Goal: Task Accomplishment & Management: Manage account settings

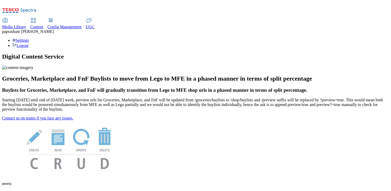
click at [43, 25] on span "Content" at bounding box center [36, 27] width 13 height 4
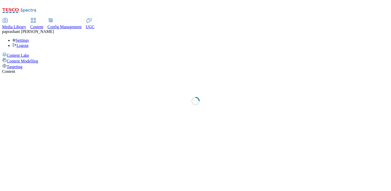
select select "group-comms"
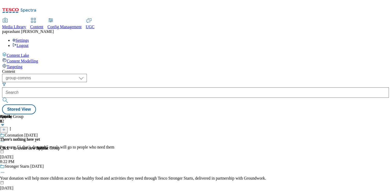
click at [43, 63] on div "Targeting" at bounding box center [195, 66] width 387 height 6
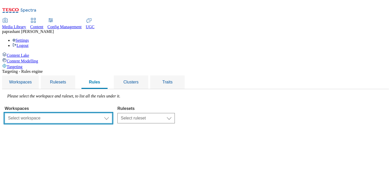
click at [112, 113] on select "Select workspace Test Targeting_9th oct_Sanity test [DATE] Test_Sanity_28th_Jul…" at bounding box center [59, 118] width 108 height 10
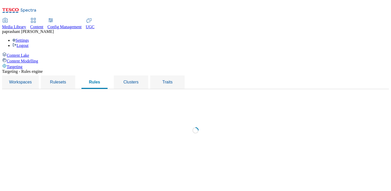
select select "f510054f-adaa-4692-b570-80fa3897127a"
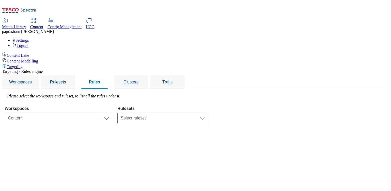
click at [208, 113] on select "Select ruleset CZ TEST HU ROI SK UK clubcard-roi clubcard-website customer-enga…" at bounding box center [163, 118] width 91 height 10
click at [367, 38] on div "Settings Logout" at bounding box center [195, 43] width 387 height 10
click at [159, 115] on div "Targeting - Rules engine Workspaces Rulesets Rules Clusters Traits Please selec…" at bounding box center [195, 96] width 387 height 54
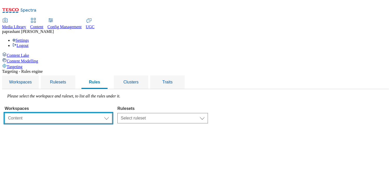
click at [107, 113] on select "Select workspace Test Targeting_9th oct_Sanity test [DATE] Test_Sanity_28th_Jul…" at bounding box center [59, 118] width 108 height 10
click at [112, 113] on select "Select workspace Test Targeting_9th oct_Sanity test [DATE] Test_Sanity_28th_Jul…" at bounding box center [59, 118] width 108 height 10
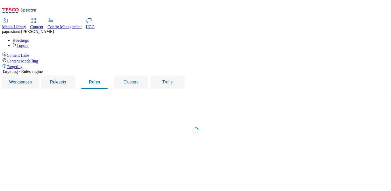
select select "91dcb74c-30b0-42ed-89ca-f3b4e9e0c384"
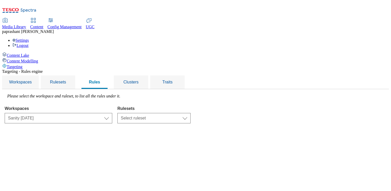
click at [43, 25] on span "Content" at bounding box center [36, 27] width 13 height 4
select select "group-comms"
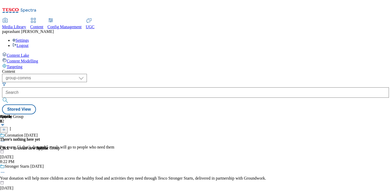
click at [54, 29] on span "[PERSON_NAME]" at bounding box center [30, 31] width 48 height 4
click at [379, 38] on div "Settings Logout" at bounding box center [195, 43] width 387 height 10
click at [29, 38] on link "Settings" at bounding box center [20, 40] width 17 height 4
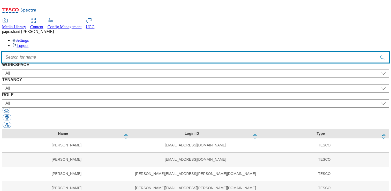
click at [144, 52] on input "Accessible label text" at bounding box center [195, 57] width 387 height 10
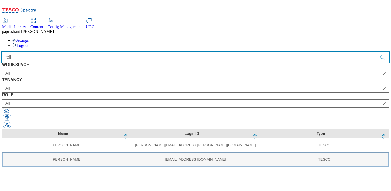
type input "roli"
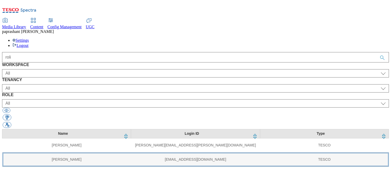
click at [89, 152] on td "[PERSON_NAME]" at bounding box center [66, 159] width 129 height 14
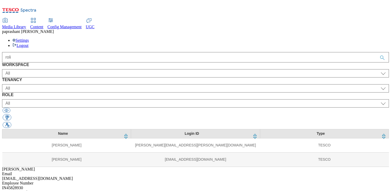
select select "Content"
select select "ALL"
select select "content_editor"
select select "Content"
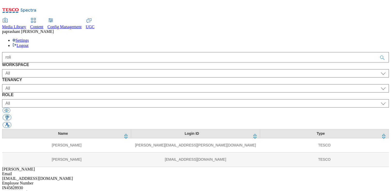
select select "ghs-roi"
select select "buylist_senior_editor"
select select "Content"
select select "ghs-[GEOGRAPHIC_DATA]"
select select "buylist_senior_editor"
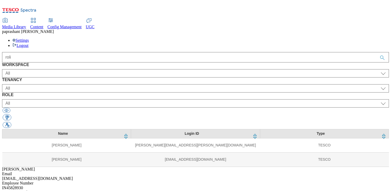
select select "Content"
select select "ROI"
select select "targeting_rules_senior_editor"
select select "Content"
select select "UK"
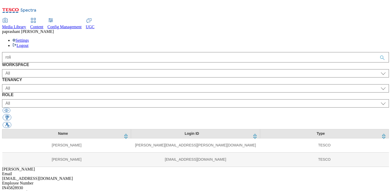
select select "targeting_rules_senior_editor"
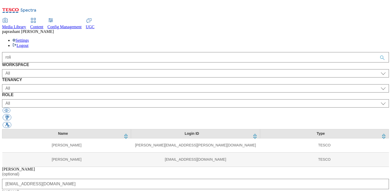
scroll to position [34, 0]
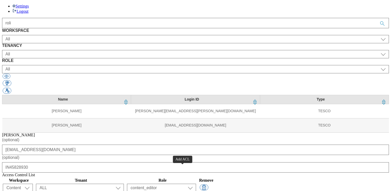
select select "Content"
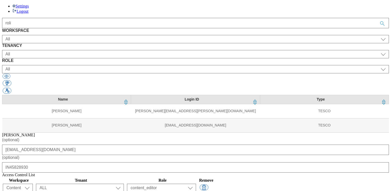
select select "tenant_admin"
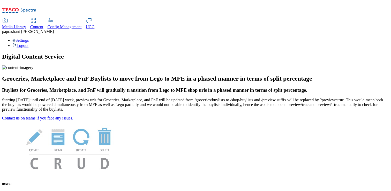
click at [43, 25] on span "Content" at bounding box center [36, 27] width 13 height 4
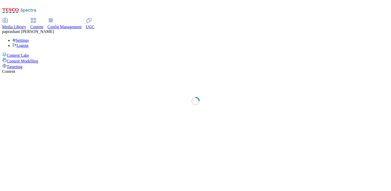
select select "group-comms"
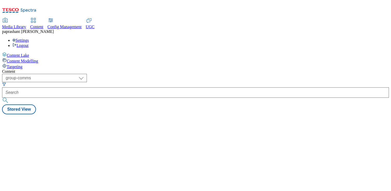
click at [35, 63] on div "Targeting" at bounding box center [195, 66] width 387 height 6
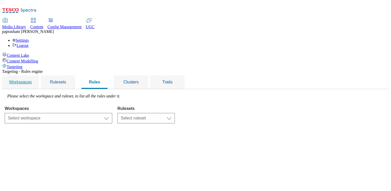
click at [32, 80] on span "Workspaces" at bounding box center [20, 82] width 23 height 4
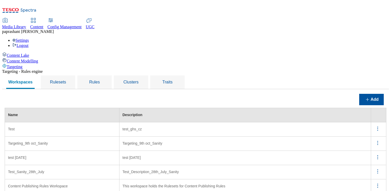
click at [377, 125] on span at bounding box center [379, 129] width 9 height 8
click at [100, 80] on span "Rules" at bounding box center [94, 82] width 11 height 4
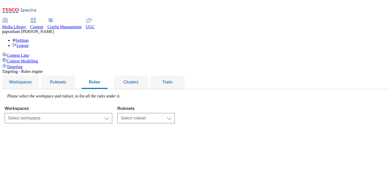
click at [112, 113] on select "Select workspace Test Targeting_9th oct_Sanity test [DATE] Test_Sanity_28th_Jul…" at bounding box center [59, 118] width 108 height 10
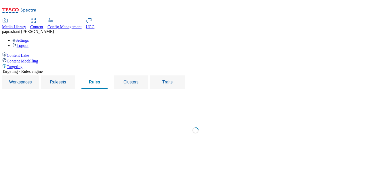
select select "29e956f4-b2b5-4601-a69b-ba4ecaff84d9"
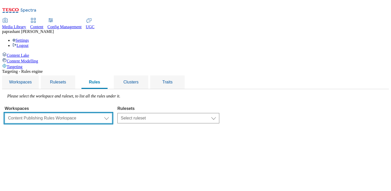
click at [112, 113] on select "Select workspace Test Targeting_9th oct_Sanity test [DATE] Test_Sanity_28th_Jul…" at bounding box center [59, 118] width 108 height 10
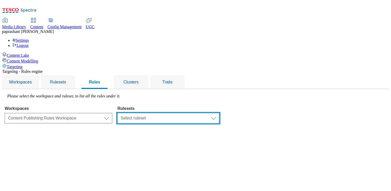
click at [210, 113] on select "Select ruleset GROUP-COMMS ghs-uk R12 R1one fnf-uk stores-picklist-roi stores-p…" at bounding box center [169, 118] width 102 height 10
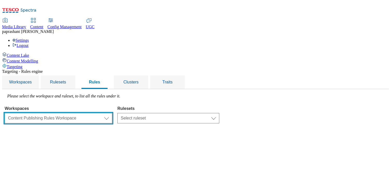
click at [112, 113] on select "Select workspace Test Targeting_9th oct_Sanity test [DATE] Test_Sanity_28th_Jul…" at bounding box center [59, 118] width 108 height 10
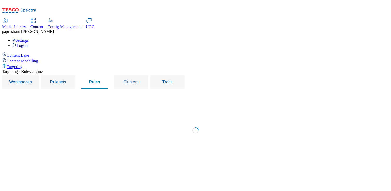
select select "87c3d6d9-7028-450c-9a38-fb83bb589f3f"
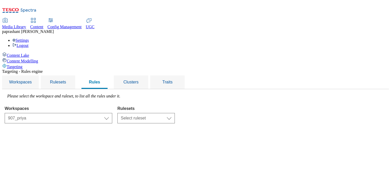
click at [175, 113] on select "Select ruleset 907_priya" at bounding box center [146, 118] width 57 height 10
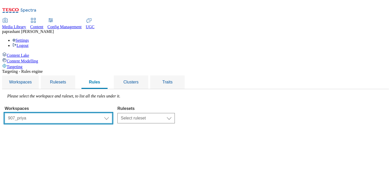
click at [112, 113] on select "Select workspace Test Targeting_9th oct_Sanity test [DATE] Test_Sanity_28th_Jul…" at bounding box center [59, 118] width 108 height 10
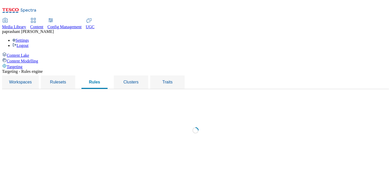
select select "91dcb74c-30b0-42ed-89ca-f3b4e9e0c384"
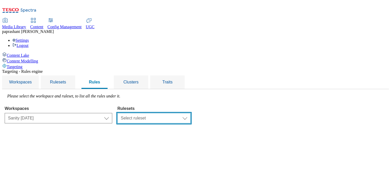
click at [191, 113] on select "Select ruleset Sanity 16th July Ruleset test 2" at bounding box center [154, 118] width 73 height 10
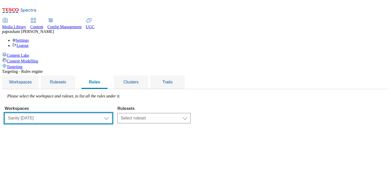
click at [112, 113] on select "Select workspace Test Targeting_9th oct_Sanity test [DATE] Test_Sanity_28th_Jul…" at bounding box center [59, 118] width 108 height 10
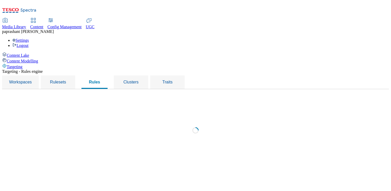
select select "dd640667-13f5-4d0b-acea-0501c9c7dc3b"
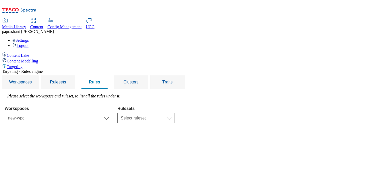
click at [175, 113] on select "Select ruleset sdasd" at bounding box center [146, 118] width 57 height 10
select select "ed7fbf00-4a3f-4986-938b-84171935ea0e"
click at [175, 113] on select "Select ruleset sdasd" at bounding box center [146, 118] width 57 height 10
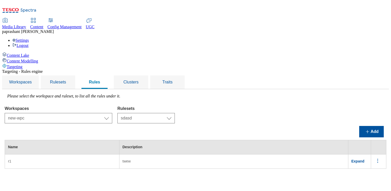
click at [112, 113] on select "Select workspace Test Targeting_9th oct_Sanity test [DATE] Test_Sanity_28th_Jul…" at bounding box center [59, 118] width 108 height 10
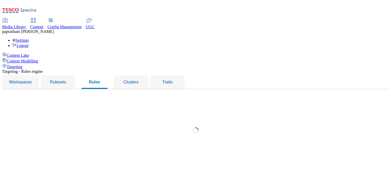
select select "f510054f-adaa-4692-b570-80fa3897127a"
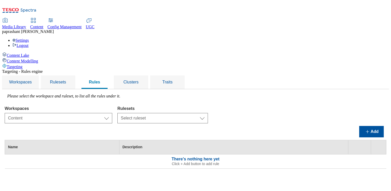
click at [199, 94] on div "Please select the workspace and ruleset, to list all the rules under it. Worksp…" at bounding box center [196, 131] width 382 height 75
click at [208, 113] on select "Select ruleset CZ TEST HU ROI SK UK clubcard-roi clubcard-website customer-enga…" at bounding box center [163, 118] width 91 height 10
click at [182, 113] on select "Select ruleset CZ TEST HU ROI SK UK clubcard-roi clubcard-website customer-enga…" at bounding box center [163, 118] width 91 height 10
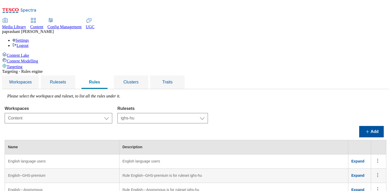
click at [208, 113] on select "Select ruleset CZ TEST HU ROI SK UK clubcard-roi clubcard-website customer-enga…" at bounding box center [163, 118] width 91 height 10
click at [182, 113] on select "Select ruleset CZ TEST HU ROI SK UK clubcard-roi clubcard-website customer-enga…" at bounding box center [163, 118] width 91 height 10
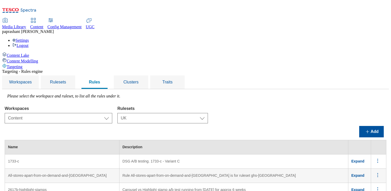
scroll to position [23, 0]
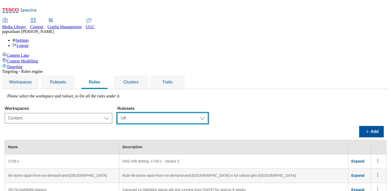
click at [208, 113] on select "Select ruleset CZ TEST HU ROI SK UK clubcard-roi clubcard-website customer-enga…" at bounding box center [163, 118] width 91 height 10
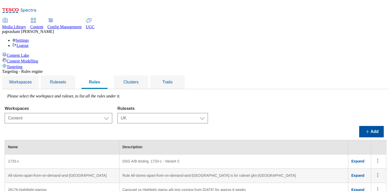
click at [182, 113] on select "Select ruleset CZ TEST HU ROI SK UK clubcard-roi clubcard-website customer-enga…" at bounding box center [163, 118] width 91 height 10
click at [208, 113] on select "Select ruleset CZ TEST HU ROI SK UK clubcard-roi clubcard-website customer-enga…" at bounding box center [163, 118] width 91 height 10
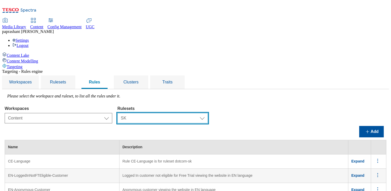
click at [182, 113] on select "Select ruleset CZ TEST HU ROI SK UK clubcard-roi clubcard-website customer-enga…" at bounding box center [163, 118] width 91 height 10
click at [208, 113] on select "Select ruleset CZ TEST HU ROI SK UK clubcard-roi clubcard-website customer-enga…" at bounding box center [163, 118] width 91 height 10
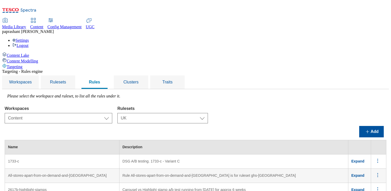
click at [182, 113] on select "Select ruleset CZ TEST HU ROI SK UK clubcard-roi clubcard-website customer-enga…" at bounding box center [163, 118] width 91 height 10
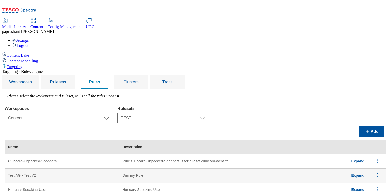
scroll to position [41, 0]
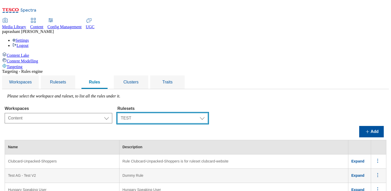
click at [208, 113] on select "Select ruleset CZ TEST HU ROI SK UK clubcard-roi clubcard-website customer-enga…" at bounding box center [163, 118] width 91 height 10
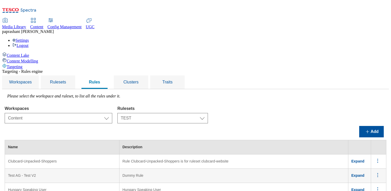
click at [182, 113] on select "Select ruleset CZ TEST HU ROI SK UK clubcard-roi clubcard-website customer-enga…" at bounding box center [163, 118] width 91 height 10
click at [208, 113] on select "Select ruleset CZ TEST HU ROI SK UK clubcard-roi clubcard-website customer-enga…" at bounding box center [163, 118] width 91 height 10
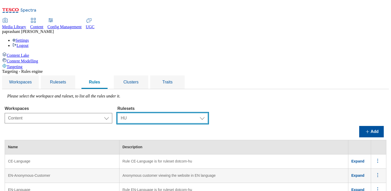
select select "e2fc2791-e495-43be-be06-3e254f21d69a"
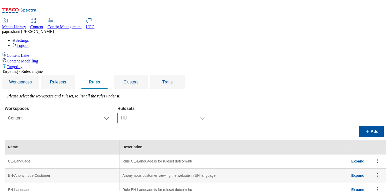
click at [182, 113] on select "Select ruleset CZ TEST HU ROI SK UK clubcard-roi clubcard-website customer-enga…" at bounding box center [163, 118] width 91 height 10
click at [32, 80] on span "Workspaces" at bounding box center [20, 82] width 23 height 4
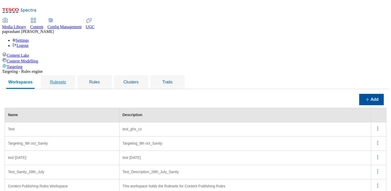
click at [66, 80] on span "Rulesets" at bounding box center [58, 82] width 16 height 4
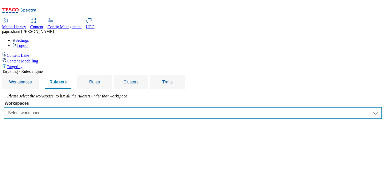
click at [114, 108] on select "Select workspace Test Targeting_9th oct_Sanity test [DATE] Test_Sanity_28th_Jul…" at bounding box center [193, 113] width 377 height 10
select select "f510054f-adaa-4692-b570-80fa3897127a"
click at [70, 108] on select "Select workspace Test Targeting_9th oct_Sanity test [DATE] Test_Sanity_28th_Jul…" at bounding box center [193, 113] width 377 height 10
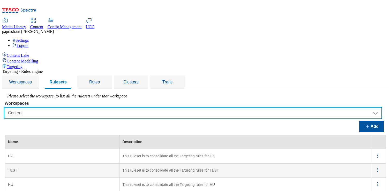
click at [154, 108] on select "Select workspace Test Targeting_9th oct_Sanity test [DATE] Test_Sanity_28th_Jul…" at bounding box center [193, 113] width 377 height 10
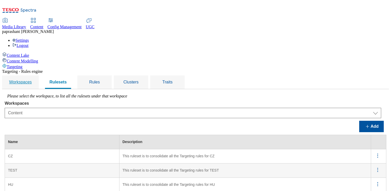
click at [37, 75] on link "Workspaces" at bounding box center [20, 81] width 33 height 13
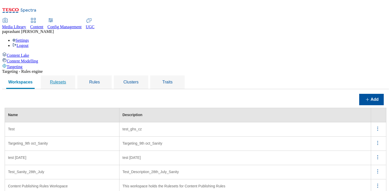
click at [69, 75] on div "Rulesets" at bounding box center [58, 81] width 22 height 13
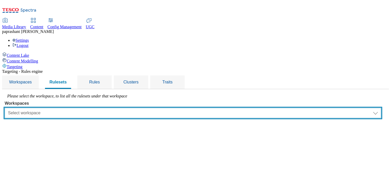
click at [145, 108] on select "Select workspace Test Targeting_9th oct_Sanity test [DATE] Test_Sanity_28th_Jul…" at bounding box center [193, 113] width 377 height 10
click at [100, 80] on span "Rules" at bounding box center [94, 82] width 11 height 4
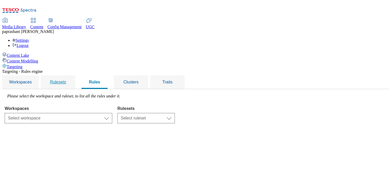
click at [69, 75] on div "Rulesets" at bounding box center [58, 81] width 22 height 13
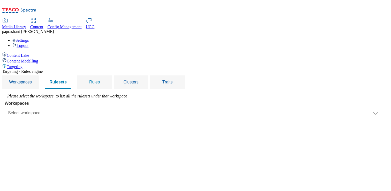
click at [106, 75] on div "Rules" at bounding box center [95, 81] width 22 height 13
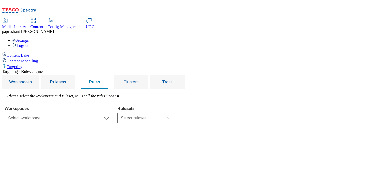
click at [112, 113] on select "Select workspace Test Targeting_9th oct_Sanity test [DATE] Test_Sanity_28th_Jul…" at bounding box center [59, 118] width 108 height 10
click at [66, 80] on span "Rulesets" at bounding box center [58, 82] width 16 height 4
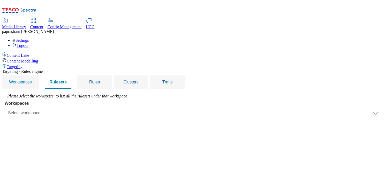
click at [32, 80] on span "Workspaces" at bounding box center [20, 82] width 23 height 4
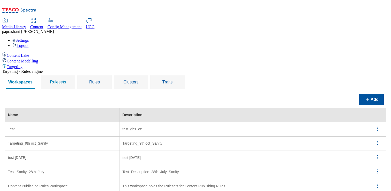
click at [69, 75] on div "Rulesets" at bounding box center [58, 81] width 22 height 13
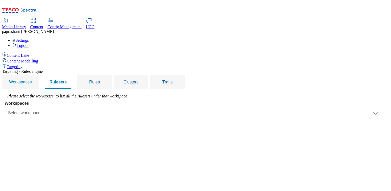
click at [33, 75] on div "Workspaces" at bounding box center [20, 81] width 24 height 13
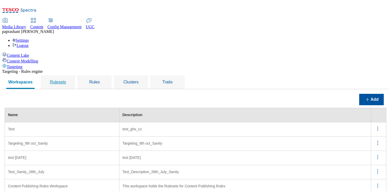
click at [66, 80] on span "Rulesets" at bounding box center [58, 82] width 16 height 4
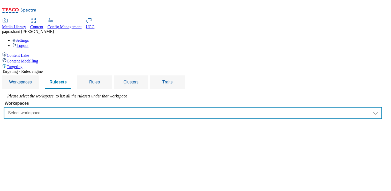
click at [115, 108] on select "Select workspace Test Targeting_9th oct_Sanity test [DATE] Test_Sanity_28th_Jul…" at bounding box center [193, 113] width 377 height 10
select select "f510054f-adaa-4692-b570-80fa3897127a"
click at [70, 108] on select "Select workspace Test Targeting_9th oct_Sanity test [DATE] Test_Sanity_28th_Jul…" at bounding box center [193, 113] width 377 height 10
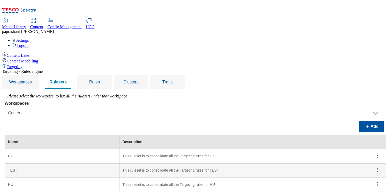
click at [89, 75] on ul "Workspaces Rulesets Rules Clusters Traits" at bounding box center [93, 82] width 183 height 14
click at [32, 80] on span "Workspaces" at bounding box center [20, 82] width 23 height 4
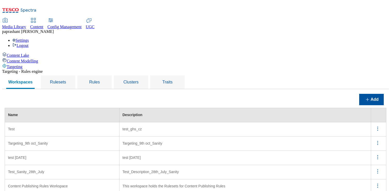
click at [376, 125] on icon "menus" at bounding box center [378, 128] width 6 height 6
click at [379, 140] on icon "menus" at bounding box center [378, 143] width 6 height 6
click at [69, 75] on div "Rulesets" at bounding box center [58, 81] width 22 height 13
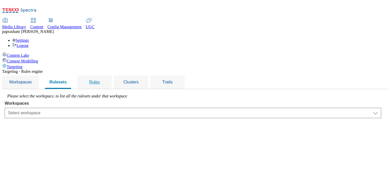
click at [100, 80] on span "Rules" at bounding box center [94, 82] width 11 height 4
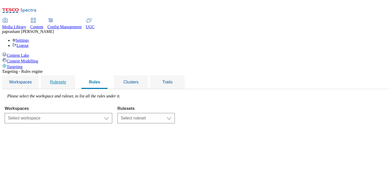
click at [66, 80] on span "Rulesets" at bounding box center [58, 82] width 16 height 4
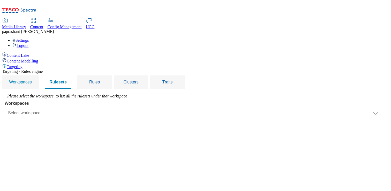
click at [37, 75] on link "Workspaces" at bounding box center [20, 81] width 33 height 13
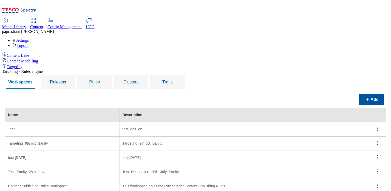
click at [100, 80] on span "Rules" at bounding box center [94, 82] width 11 height 4
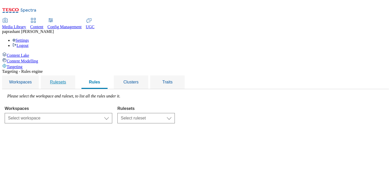
click at [69, 75] on div "Rulesets" at bounding box center [58, 81] width 22 height 13
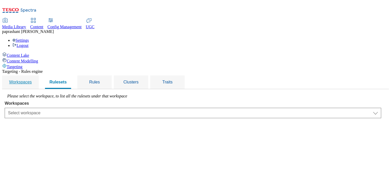
click at [33, 75] on div "Workspaces" at bounding box center [20, 81] width 24 height 13
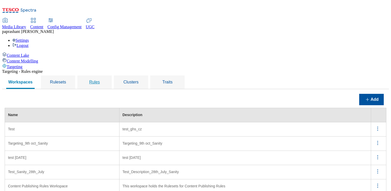
click at [106, 75] on div "Rules" at bounding box center [95, 81] width 22 height 13
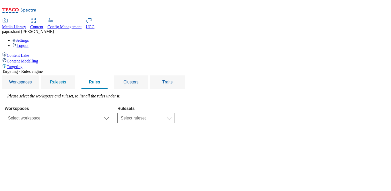
click at [69, 75] on div "Rulesets" at bounding box center [58, 81] width 22 height 13
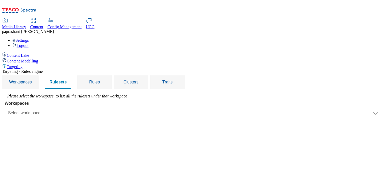
click at [127, 108] on select "Select workspace Test Targeting_9th oct_Sanity test [DATE] Test_Sanity_28th_Jul…" at bounding box center [193, 113] width 377 height 10
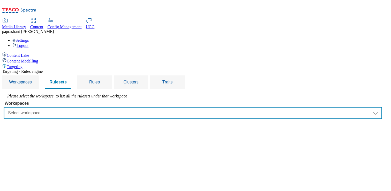
click at [70, 108] on select "Select workspace Test Targeting_9th oct_Sanity test [DATE] Test_Sanity_28th_Jul…" at bounding box center [193, 113] width 377 height 10
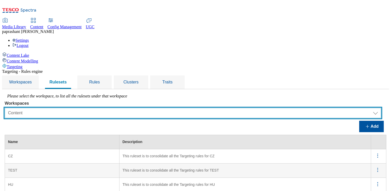
click at [125, 108] on select "Select workspace Test Targeting_9th oct_Sanity test [DATE] Test_Sanity_28th_Jul…" at bounding box center [193, 113] width 377 height 10
select select "29e956f4-b2b5-4601-a69b-ba4ecaff84d9"
click at [70, 108] on select "Select workspace Test Targeting_9th oct_Sanity test [DATE] Test_Sanity_28th_Jul…" at bounding box center [193, 113] width 377 height 10
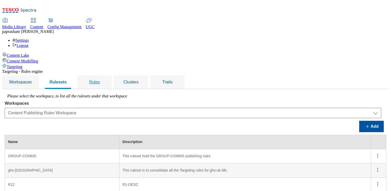
click at [100, 80] on span "Rules" at bounding box center [94, 82] width 11 height 4
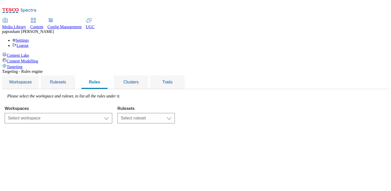
click at [112, 111] on div "Select workspace Test Targeting_9th oct_Sanity test 20th march Test_Sanity_28th…" at bounding box center [59, 117] width 108 height 12
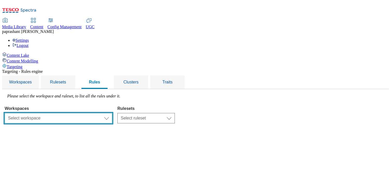
click at [112, 113] on select "Select workspace Test Targeting_9th oct_Sanity test [DATE] Test_Sanity_28th_Jul…" at bounding box center [59, 118] width 108 height 10
select select "29e956f4-b2b5-4601-a69b-ba4ecaff84d9"
click at [70, 113] on select "Select workspace Test Targeting_9th oct_Sanity test [DATE] Test_Sanity_28th_Jul…" at bounding box center [59, 118] width 108 height 10
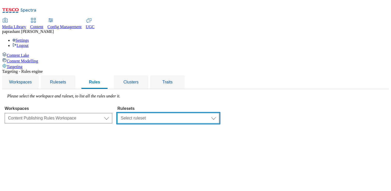
click at [207, 113] on select "Select ruleset GROUP-COMMS ghs-uk R12 R1one fnf-uk stores-picklist-roi stores-p…" at bounding box center [169, 118] width 102 height 10
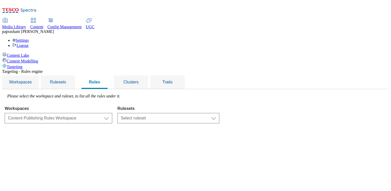
click at [182, 113] on select "Select ruleset GROUP-COMMS ghs-uk R12 R1one fnf-uk stores-picklist-roi stores-p…" at bounding box center [169, 118] width 102 height 10
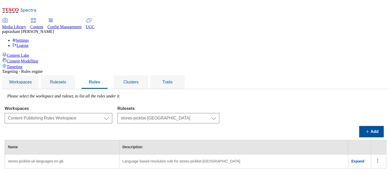
click at [363, 159] on span "Expand" at bounding box center [358, 161] width 13 height 4
click at [378, 157] on icon "menus" at bounding box center [378, 160] width 6 height 6
click at [112, 113] on select "Select workspace Test Targeting_9th oct_Sanity test [DATE] Test_Sanity_28th_Jul…" at bounding box center [59, 118] width 108 height 10
click at [211, 113] on select "Select ruleset GROUP-COMMS ghs-uk R12 R1one fnf-uk stores-picklist-roi stores-p…" at bounding box center [169, 118] width 102 height 10
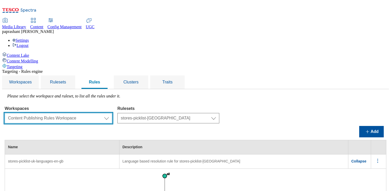
click at [112, 113] on select "Select workspace Test Targeting_9th oct_Sanity test [DATE] Test_Sanity_28th_Jul…" at bounding box center [59, 118] width 108 height 10
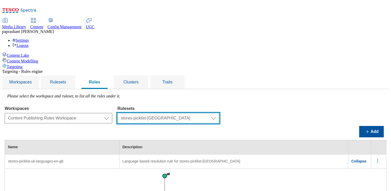
click at [201, 113] on select "Select ruleset GROUP-COMMS ghs-uk R12 R1one fnf-uk stores-picklist-roi stores-p…" at bounding box center [169, 118] width 102 height 10
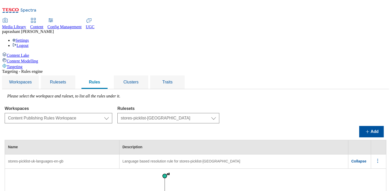
click at [182, 113] on select "Select ruleset GROUP-COMMS ghs-uk R12 R1one fnf-uk stores-picklist-roi stores-p…" at bounding box center [169, 118] width 102 height 10
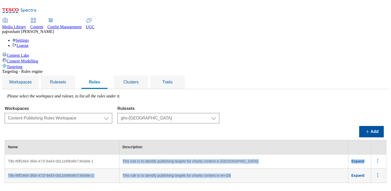
drag, startPoint x: 169, startPoint y: 121, endPoint x: 286, endPoint y: 138, distance: 118.2
click at [286, 154] on tbody "Tills-f6ff2464-3fd4-471f-9443-0d11e9904fe7;Mobile-1 This rule is to identify pu…" at bounding box center [196, 168] width 382 height 28
click at [286, 168] on td "This rule is to identify publishing targets for charity content in en-GB" at bounding box center [233, 175] width 229 height 14
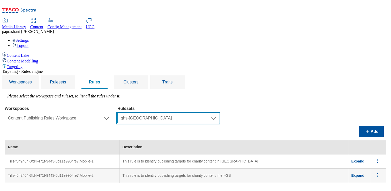
click at [219, 113] on select "Select ruleset GROUP-COMMS ghs-uk R12 R1one fnf-uk stores-picklist-roi stores-p…" at bounding box center [169, 118] width 102 height 10
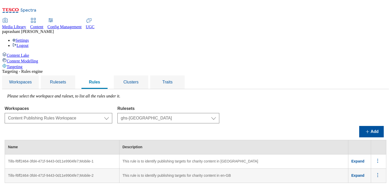
click at [182, 113] on select "Select ruleset GROUP-COMMS ghs-uk R12 R1one fnf-uk stores-picklist-roi stores-p…" at bounding box center [169, 118] width 102 height 10
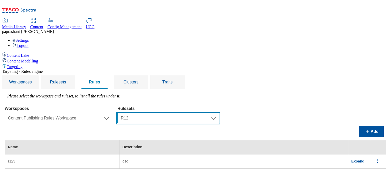
click at [219, 113] on select "Select ruleset GROUP-COMMS ghs-uk R12 R1one fnf-uk stores-picklist-roi stores-p…" at bounding box center [169, 118] width 102 height 10
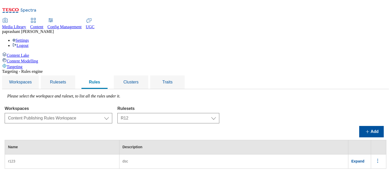
click at [182, 113] on select "Select ruleset GROUP-COMMS ghs-uk R12 R1one fnf-uk stores-picklist-roi stores-p…" at bounding box center [169, 118] width 102 height 10
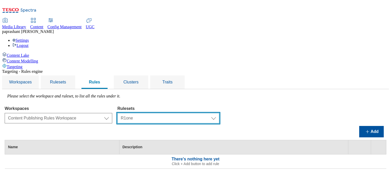
click at [219, 113] on select "Select ruleset GROUP-COMMS ghs-uk R12 R1one fnf-uk stores-picklist-roi stores-p…" at bounding box center [169, 118] width 102 height 10
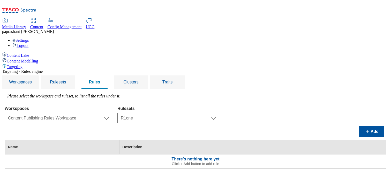
click at [182, 113] on select "Select ruleset GROUP-COMMS ghs-uk R12 R1one fnf-uk stores-picklist-roi stores-p…" at bounding box center [169, 118] width 102 height 10
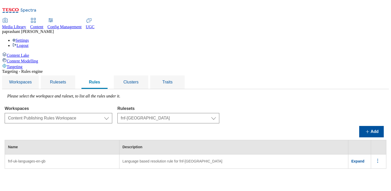
click at [219, 113] on select "Select ruleset GROUP-COMMS ghs-uk R12 R1one fnf-uk stores-picklist-roi stores-p…" at bounding box center [169, 118] width 102 height 10
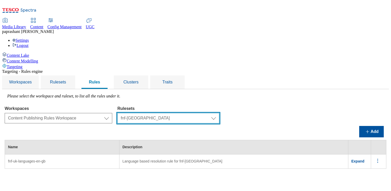
select select "06934ef8-1b8e-439e-91ac-a4a425252f4b"
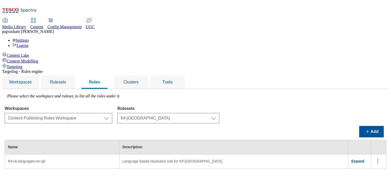
click at [182, 113] on select "Select ruleset GROUP-COMMS ghs-uk R12 R1one fnf-uk stores-picklist-roi stores-p…" at bounding box center [169, 118] width 102 height 10
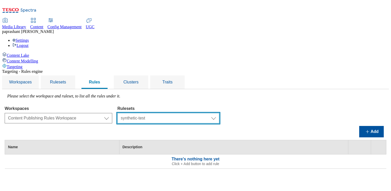
click at [219, 113] on select "Select ruleset GROUP-COMMS ghs-uk R12 R1one fnf-uk stores-picklist-roi stores-p…" at bounding box center [169, 118] width 102 height 10
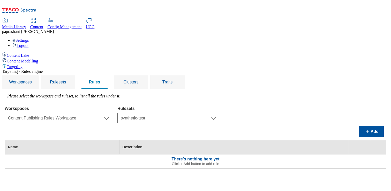
click at [208, 94] on div "Please select the workspace and ruleset, to list all the rules under it. Worksp…" at bounding box center [196, 131] width 382 height 75
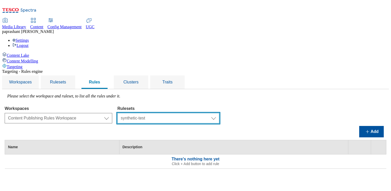
click at [214, 113] on select "Select ruleset GROUP-COMMS ghs-uk R12 R1one fnf-uk stores-picklist-roi stores-p…" at bounding box center [169, 118] width 102 height 10
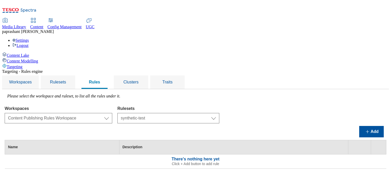
click at [112, 113] on select "Select workspace Test Targeting_9th oct_Sanity test [DATE] Test_Sanity_28th_Jul…" at bounding box center [59, 118] width 108 height 10
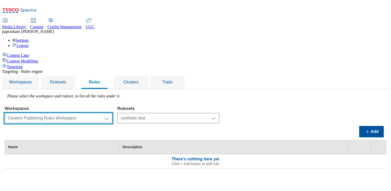
select select "f510054f-adaa-4692-b570-80fa3897127a"
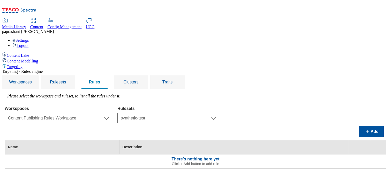
click at [70, 113] on select "Select workspace Test Targeting_9th oct_Sanity test [DATE] Test_Sanity_28th_Jul…" at bounding box center [59, 118] width 108 height 10
select select
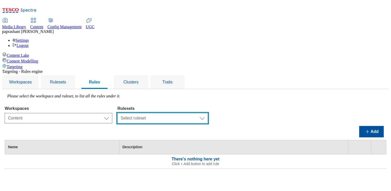
click at [208, 113] on select "Select ruleset CZ TEST HU ROI SK UK clubcard-roi clubcard-website customer-enga…" at bounding box center [163, 118] width 91 height 10
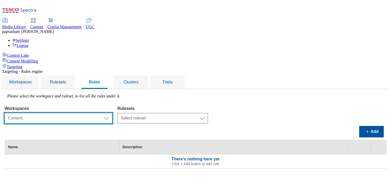
click at [105, 113] on select "Select workspace Test Targeting_9th oct_Sanity test [DATE] Test_Sanity_28th_Jul…" at bounding box center [59, 118] width 108 height 10
click at [128, 94] on div "Please select the workspace and ruleset, to list all the rules under it. Worksp…" at bounding box center [196, 131] width 382 height 75
